Goal: Transaction & Acquisition: Subscribe to service/newsletter

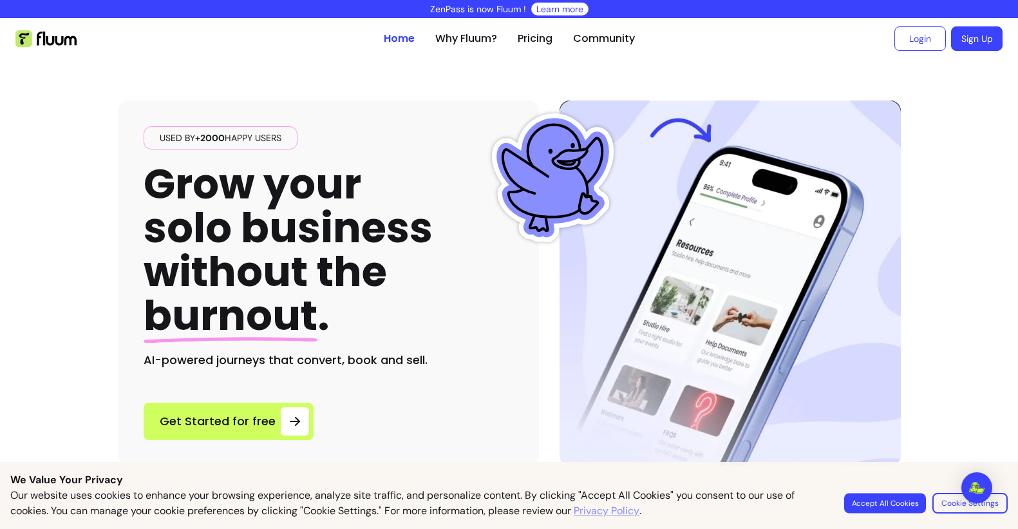
click at [867, 504] on button "Accept All Cookies" at bounding box center [885, 503] width 82 height 20
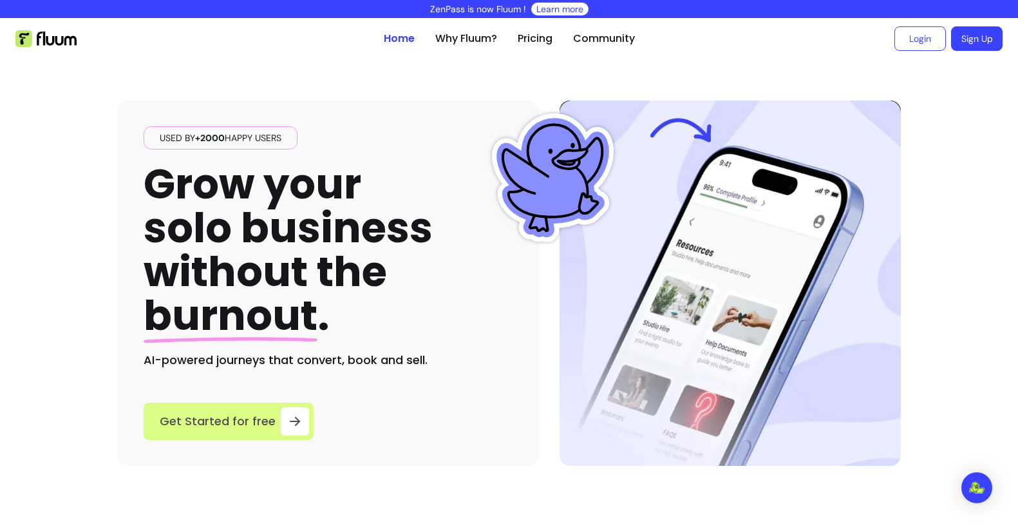
click at [262, 417] on span "Get Started for free" at bounding box center [218, 421] width 116 height 18
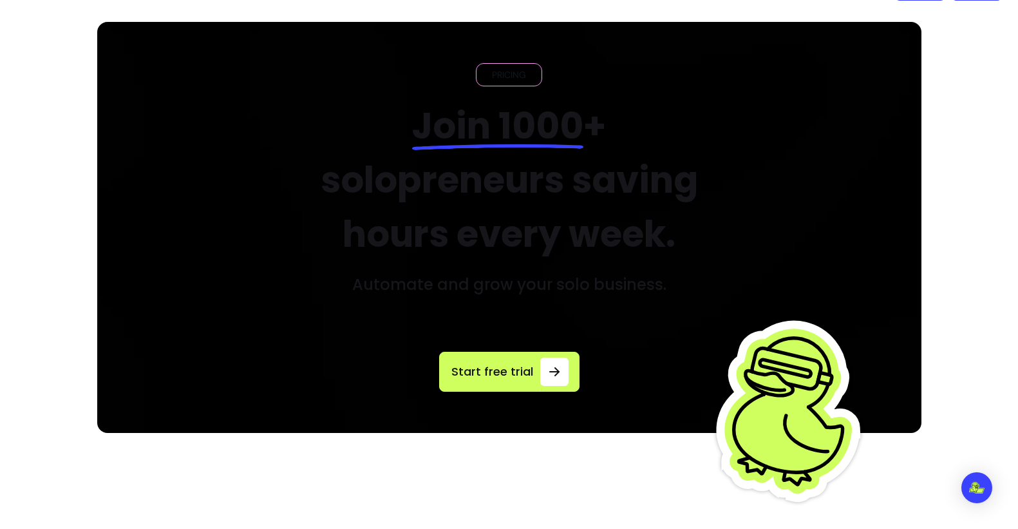
scroll to position [53, 0]
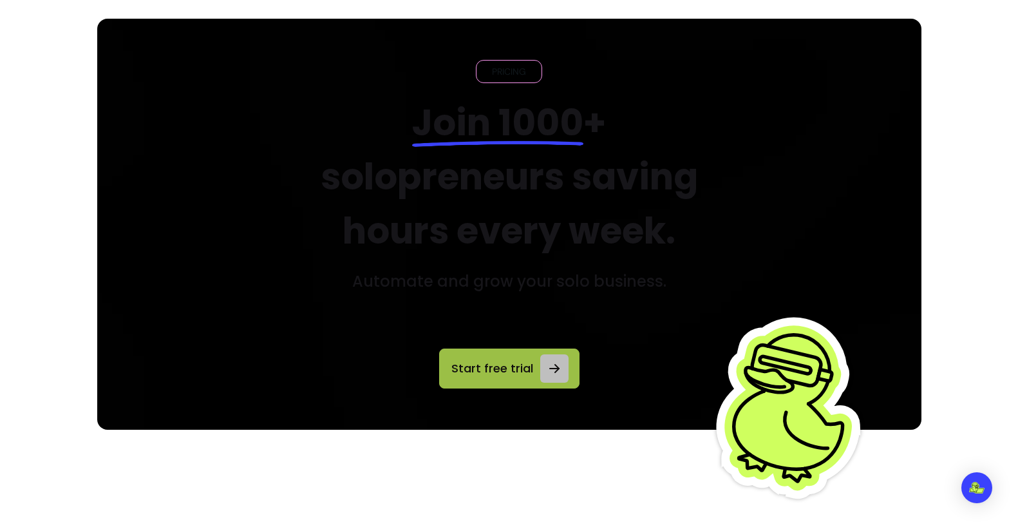
click at [500, 364] on span "Start free trial" at bounding box center [492, 368] width 85 height 18
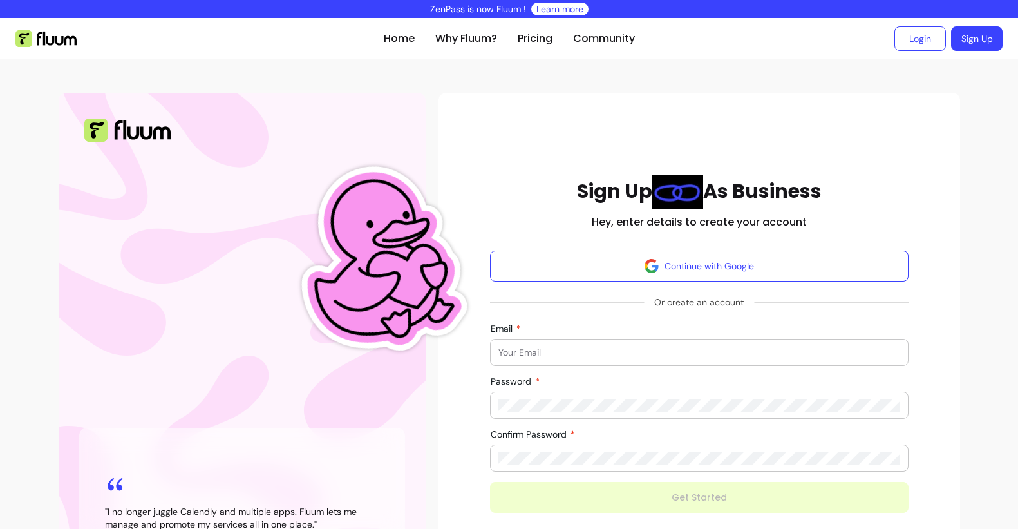
scroll to position [96, 0]
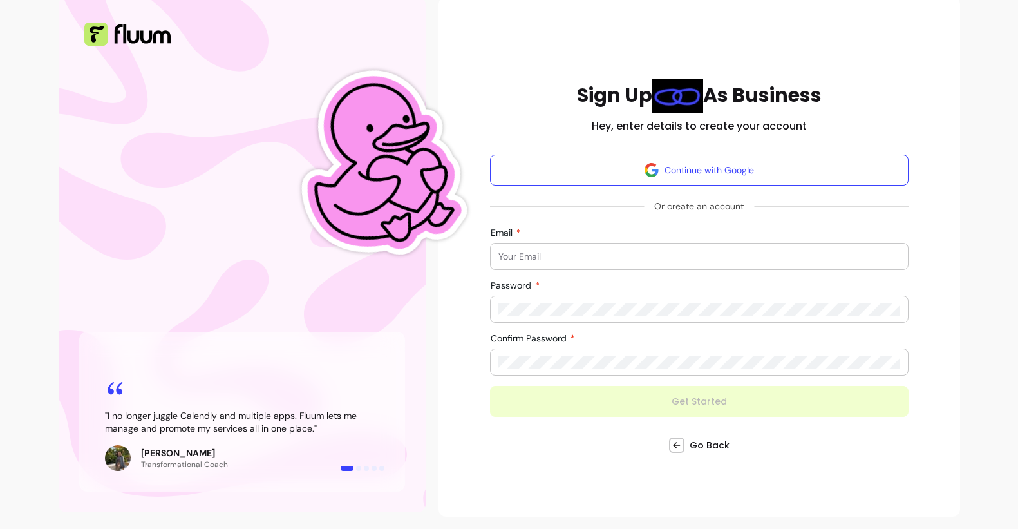
click at [499, 250] on input "Email" at bounding box center [700, 256] width 402 height 13
click at [469, 267] on img at bounding box center [377, 163] width 211 height 285
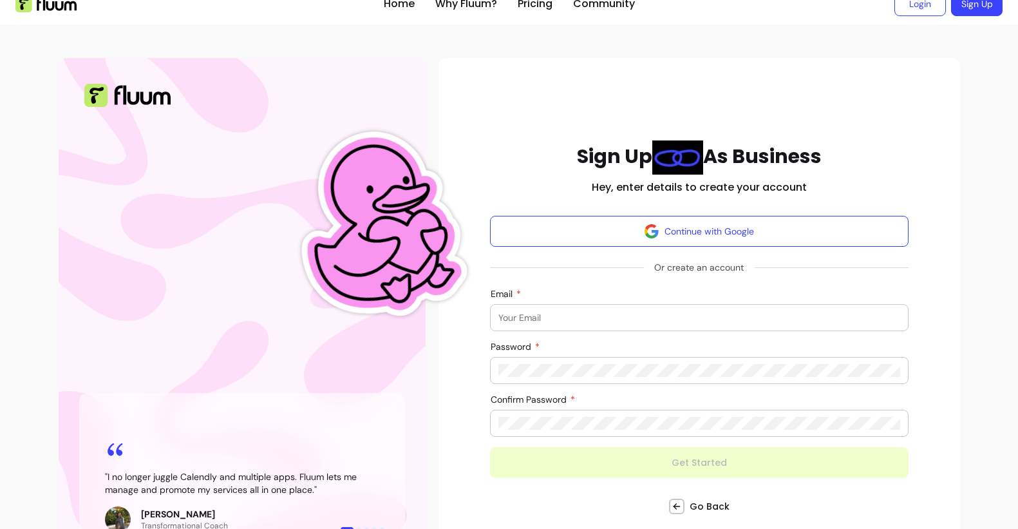
scroll to position [0, 0]
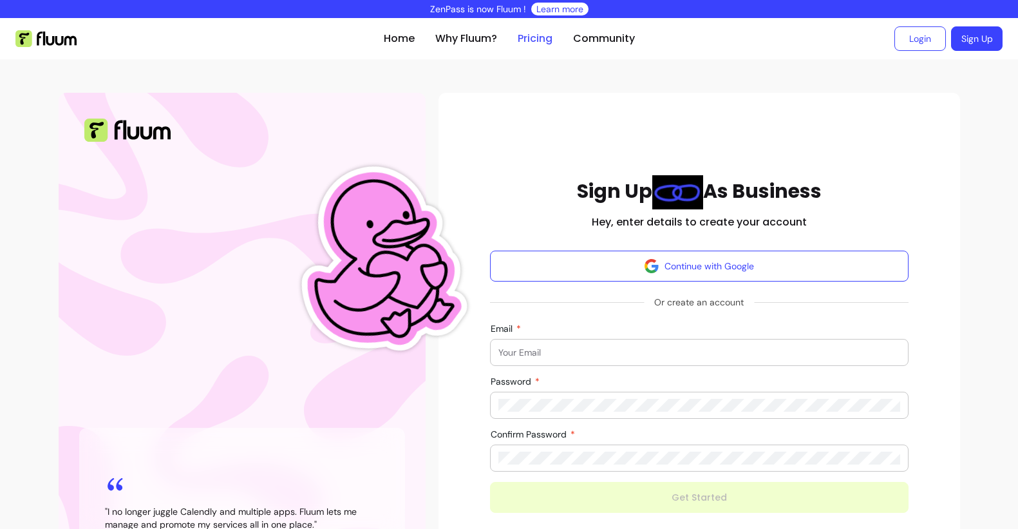
click at [526, 43] on link "Pricing" at bounding box center [535, 38] width 35 height 15
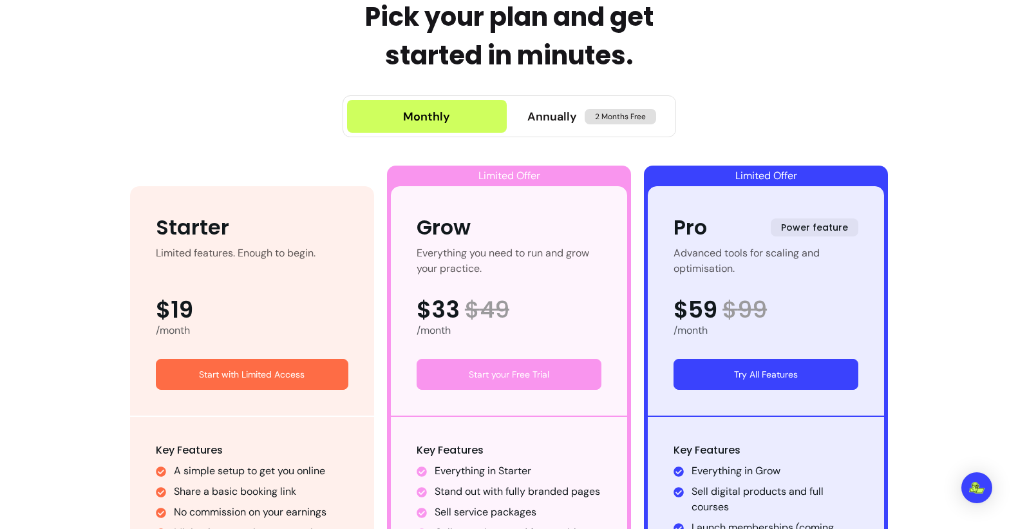
scroll to position [595, 0]
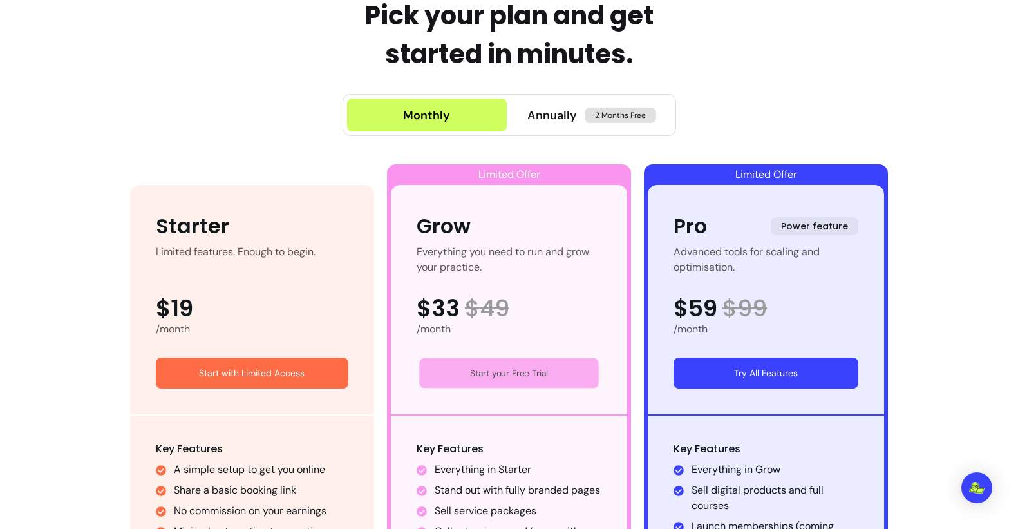
click at [517, 370] on link "Start your Free Trial" at bounding box center [509, 373] width 180 height 30
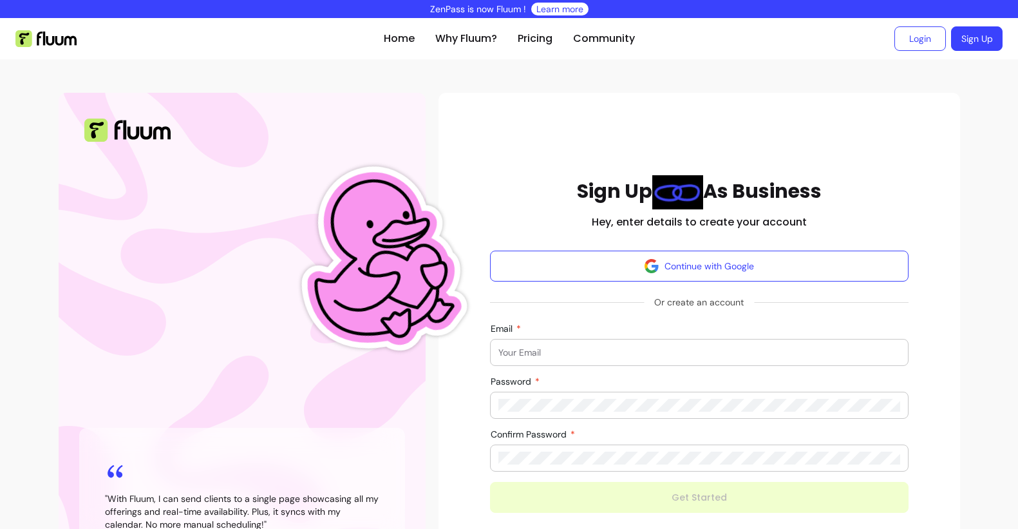
drag, startPoint x: 490, startPoint y: 327, endPoint x: 531, endPoint y: 327, distance: 41.9
click at [531, 327] on form "Continue with Google Or create an account Email Password Confirm Password Get S…" at bounding box center [699, 382] width 419 height 262
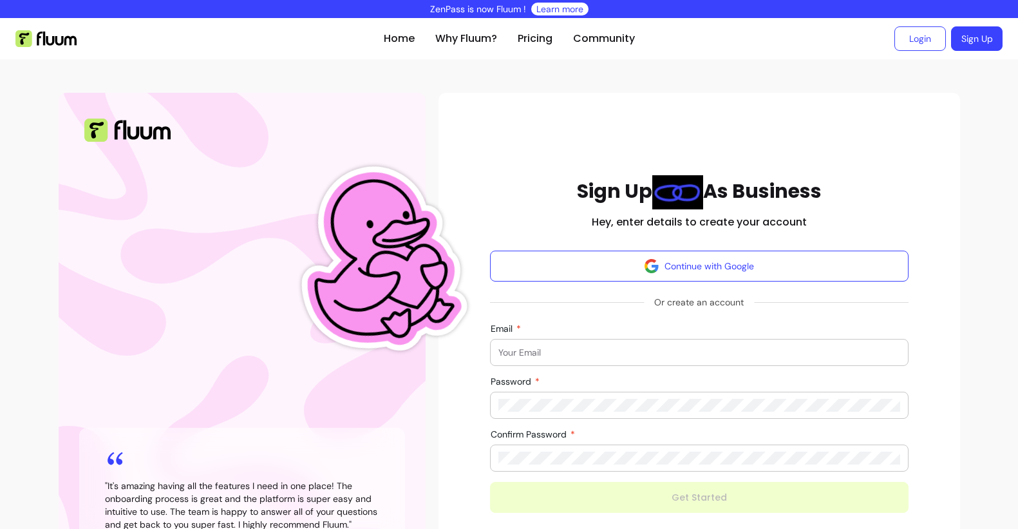
drag, startPoint x: 490, startPoint y: 329, endPoint x: 529, endPoint y: 329, distance: 38.6
click at [529, 329] on form "Continue with Google Or create an account Email Password Confirm Password Get S…" at bounding box center [699, 382] width 419 height 262
